Goal: Task Accomplishment & Management: Manage account settings

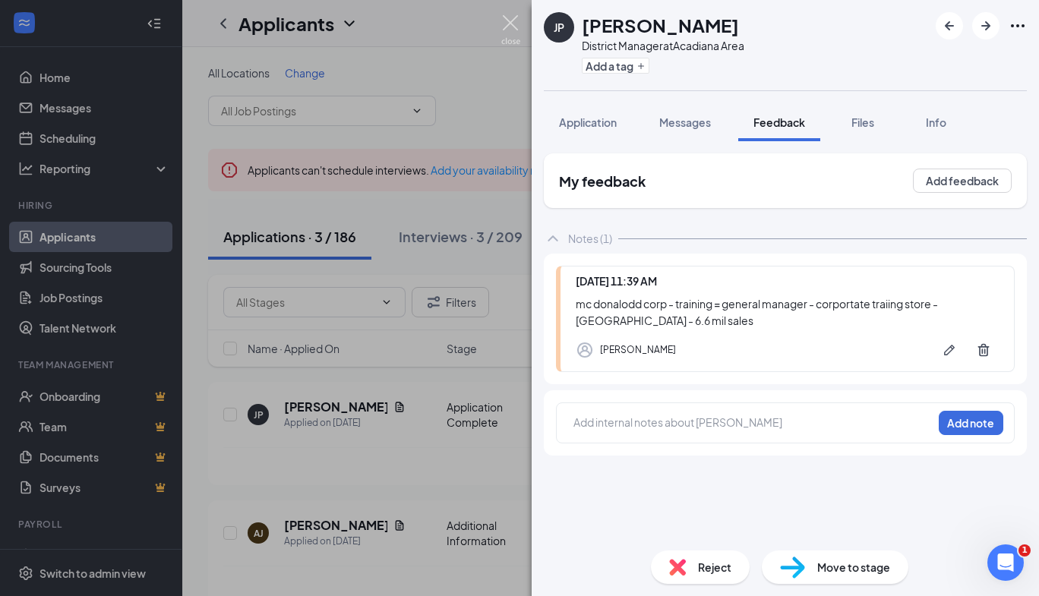
click at [511, 36] on img at bounding box center [510, 30] width 19 height 30
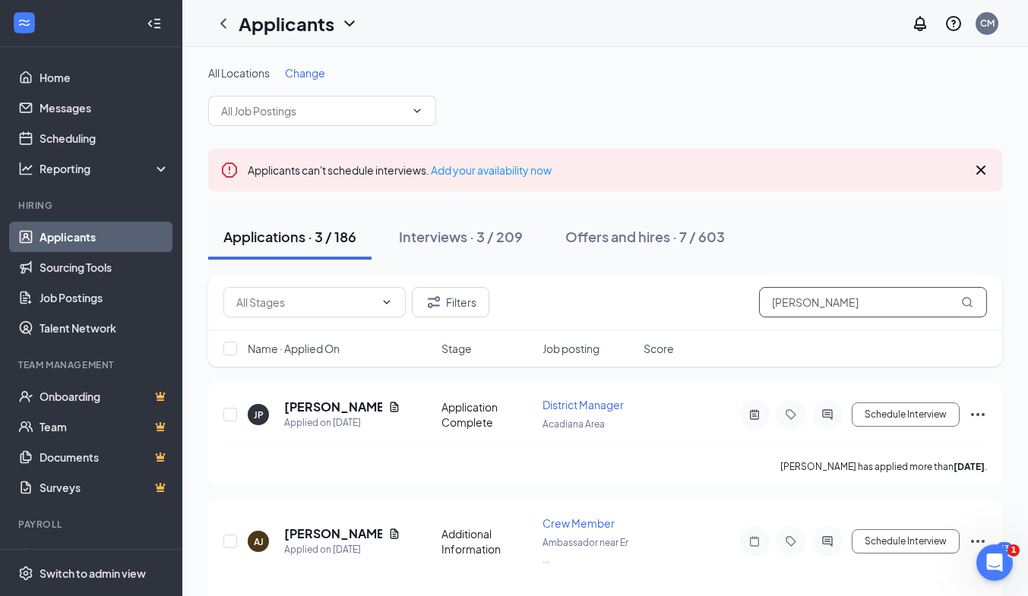
click at [852, 308] on input "[PERSON_NAME]" at bounding box center [873, 302] width 228 height 30
type input "j"
type input ";"
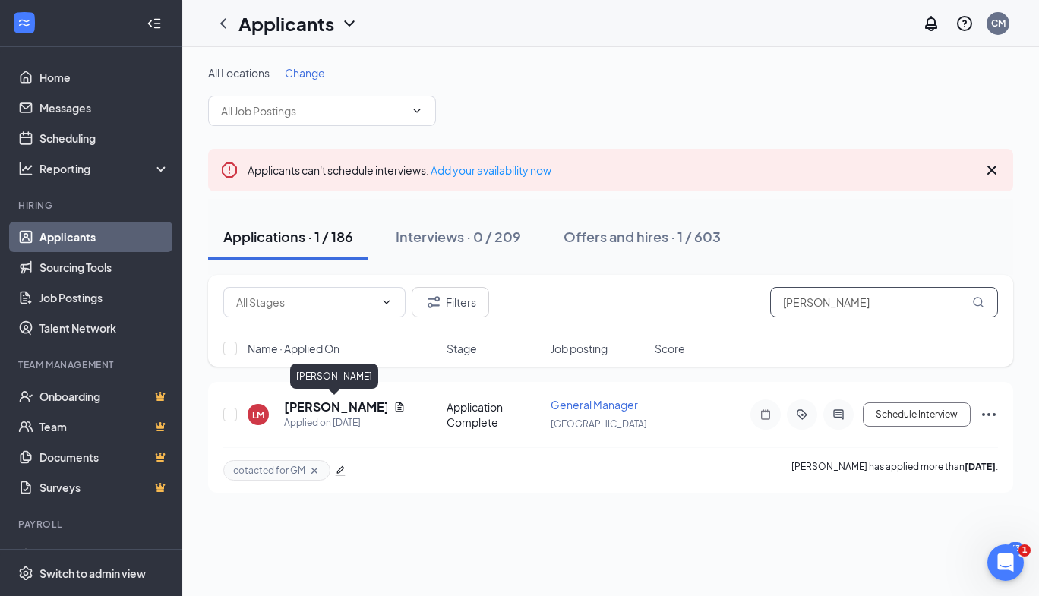
type input "[PERSON_NAME]"
click at [305, 407] on h5 "[PERSON_NAME]" at bounding box center [335, 407] width 103 height 17
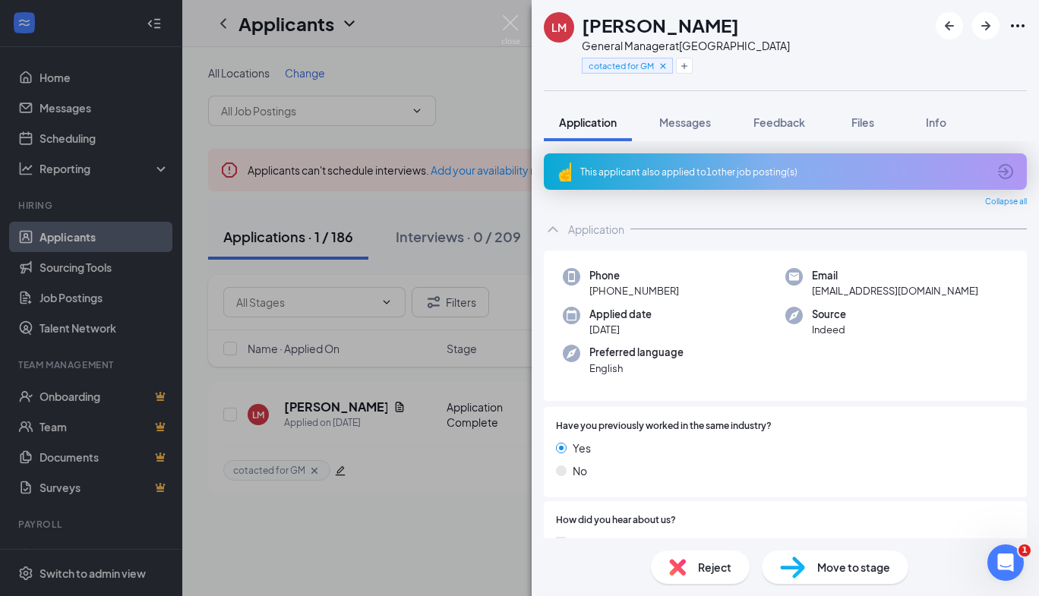
click at [626, 176] on div "This applicant also applied to 1 other job posting(s)" at bounding box center [784, 172] width 407 height 13
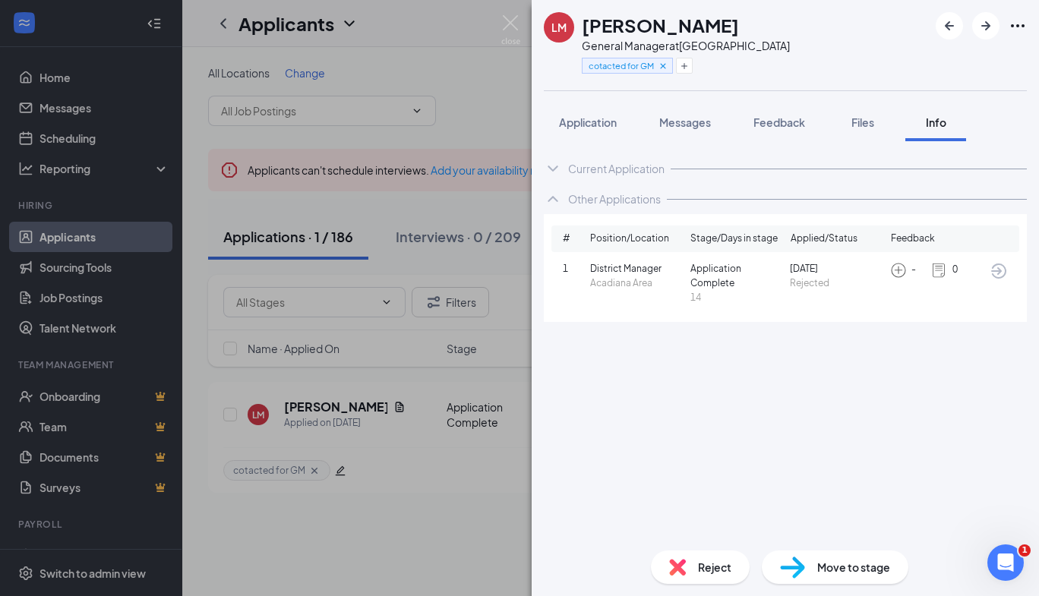
click at [631, 269] on span "District Manager" at bounding box center [637, 269] width 94 height 14
click at [813, 283] on span "Rejected" at bounding box center [837, 284] width 94 height 14
click at [867, 119] on span "Files" at bounding box center [863, 122] width 23 height 14
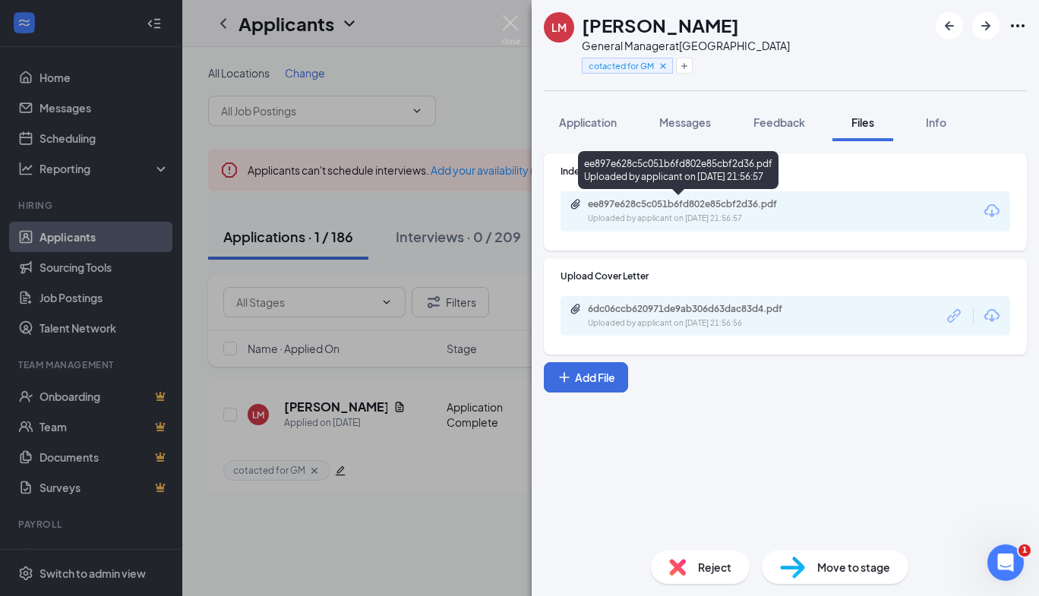
click at [680, 214] on div "Uploaded by applicant on [DATE] 21:56:57" at bounding box center [702, 219] width 228 height 12
